Goal: Transaction & Acquisition: Book appointment/travel/reservation

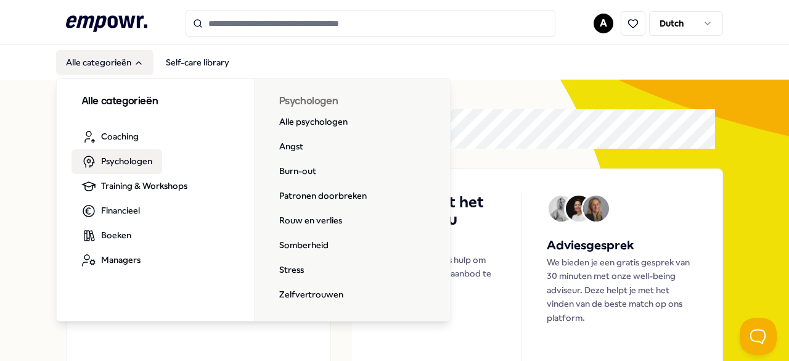
click at [123, 163] on span "Psychologen" at bounding box center [126, 161] width 51 height 14
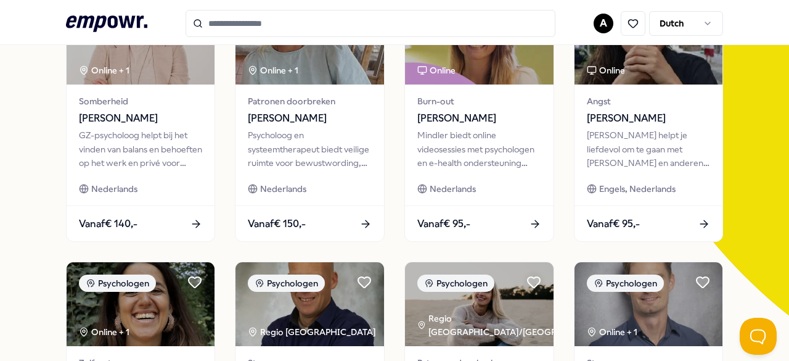
scroll to position [123, 0]
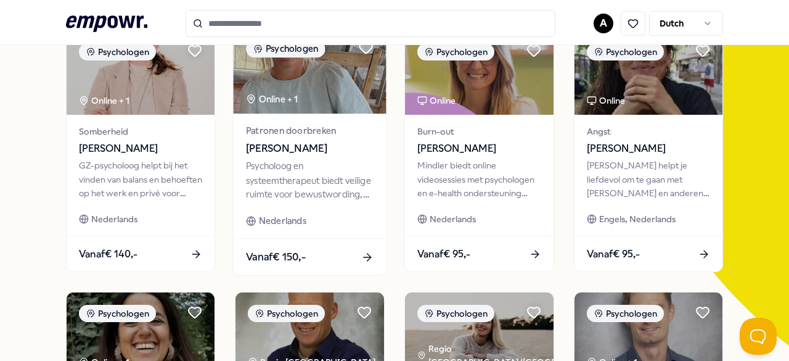
click at [285, 239] on div "Vanaf € 150,-" at bounding box center [310, 257] width 153 height 36
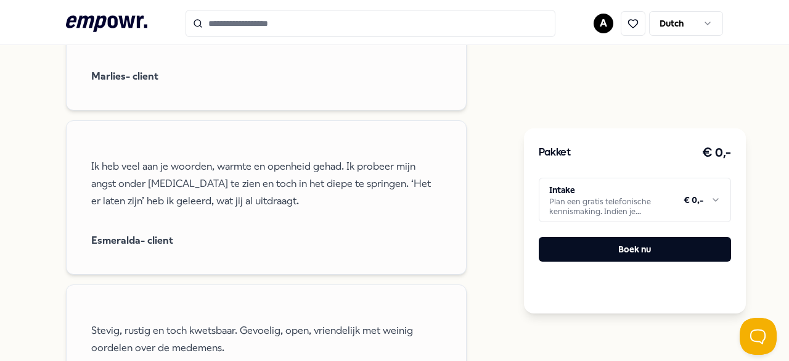
scroll to position [937, 0]
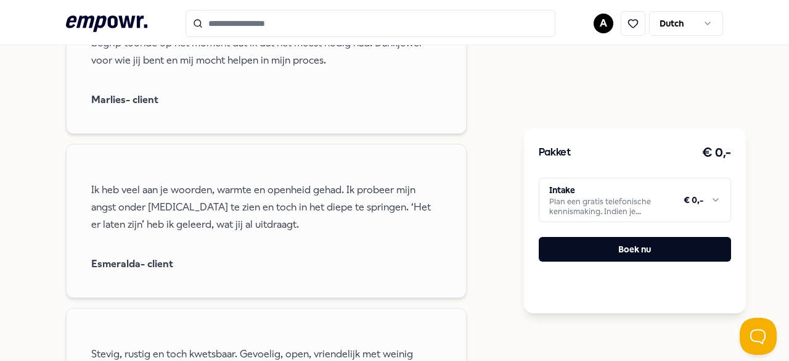
click at [712, 197] on html ".empowr-logo_svg__cls-1{fill:#03032f} A Dutch Alle categorieën Self-care librar…" at bounding box center [394, 180] width 789 height 361
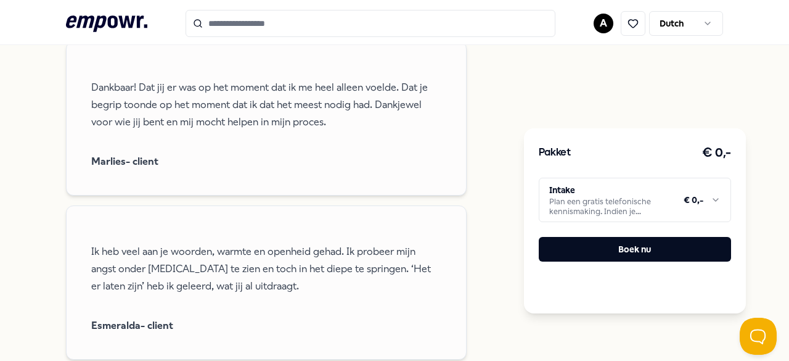
scroll to position [814, 0]
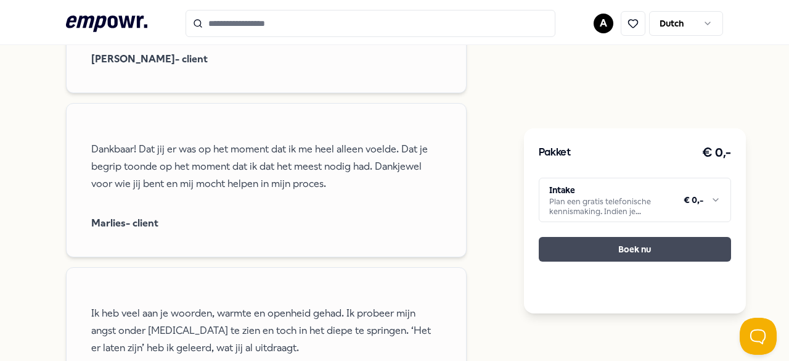
click at [639, 247] on button "Boek nu" at bounding box center [635, 249] width 192 height 25
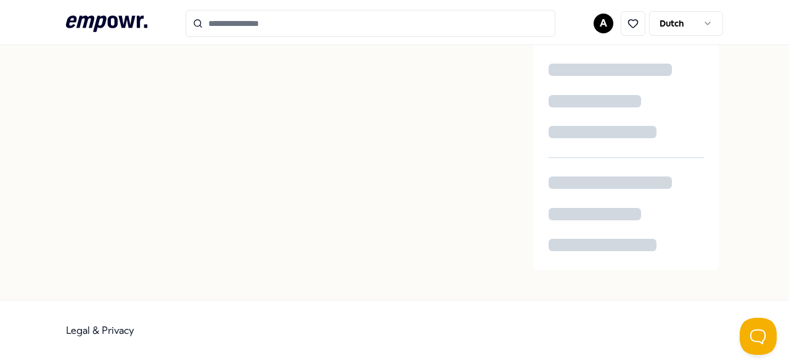
scroll to position [45, 0]
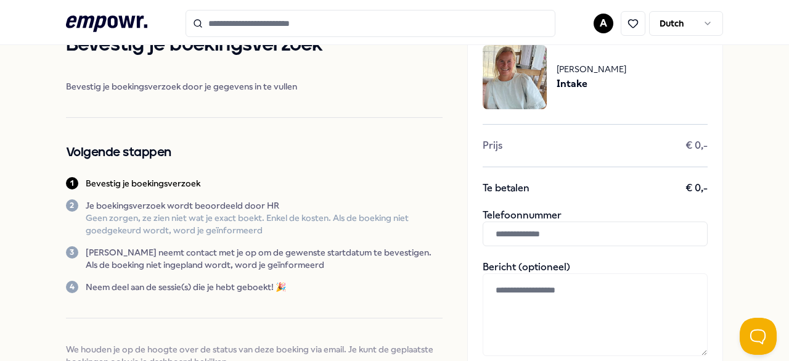
click at [485, 241] on input "text" at bounding box center [595, 233] width 225 height 25
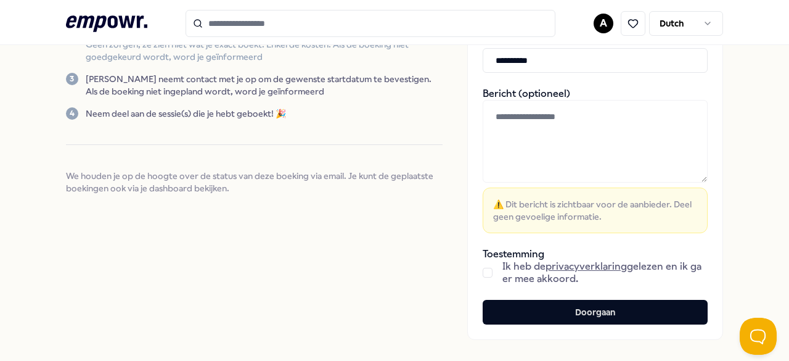
scroll to position [230, 0]
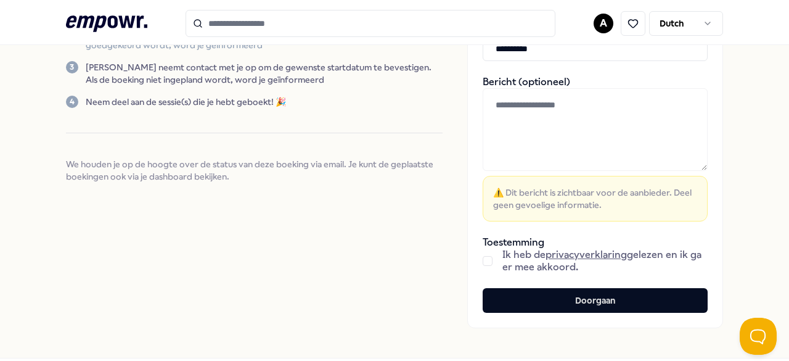
type input "**********"
click at [483, 263] on div "Ik heb de privacyverklaring gelezen en ik ga er mee akkoord." at bounding box center [595, 260] width 225 height 25
click at [483, 258] on button "button" at bounding box center [488, 261] width 10 height 10
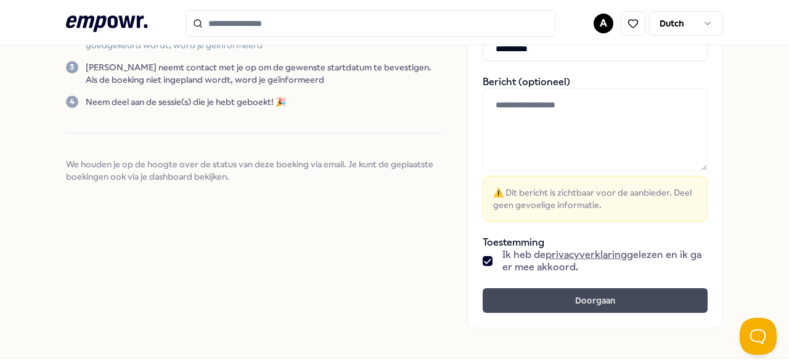
click at [535, 305] on button "Doorgaan" at bounding box center [595, 300] width 225 height 25
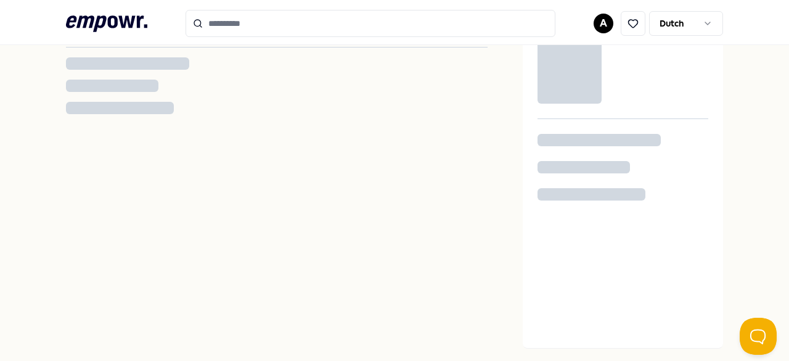
scroll to position [20, 0]
